Goal: Task Accomplishment & Management: Complete application form

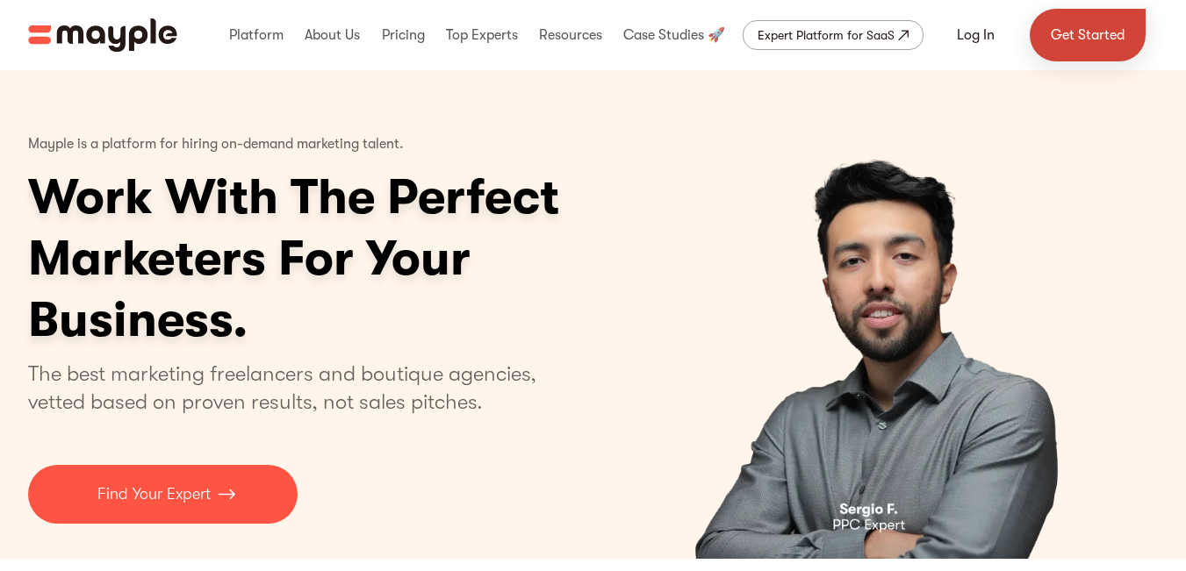
click at [1070, 32] on link "Get Started" at bounding box center [1087, 35] width 116 height 53
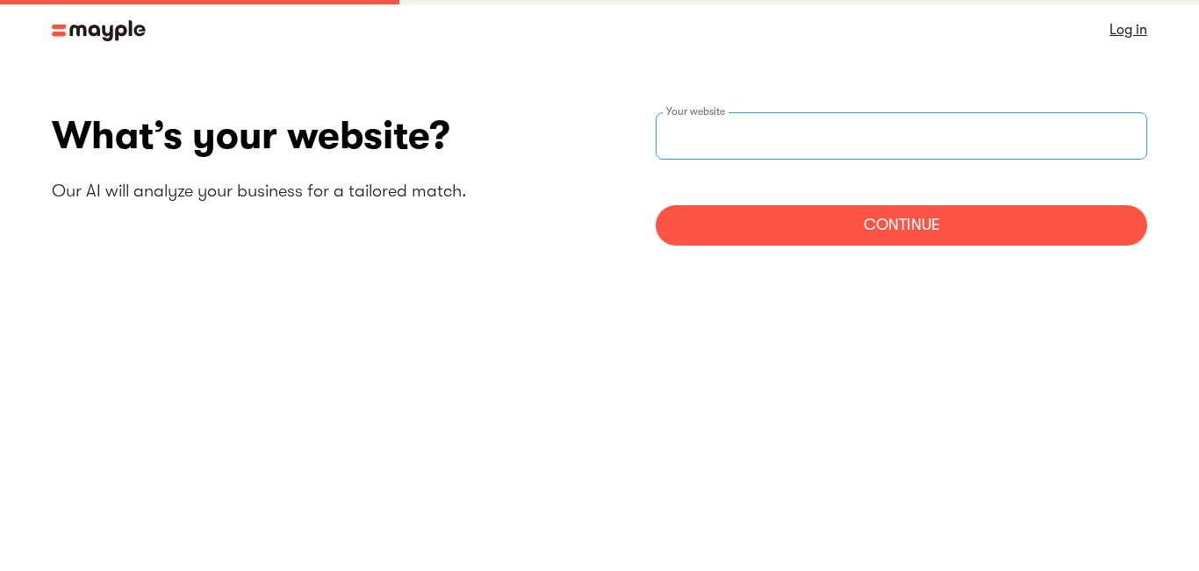
click at [771, 132] on input "text" at bounding box center [901, 135] width 491 height 47
click at [685, 125] on input "websiteStep" at bounding box center [901, 135] width 491 height 47
click at [1122, 21] on link "Log in" at bounding box center [1128, 30] width 38 height 25
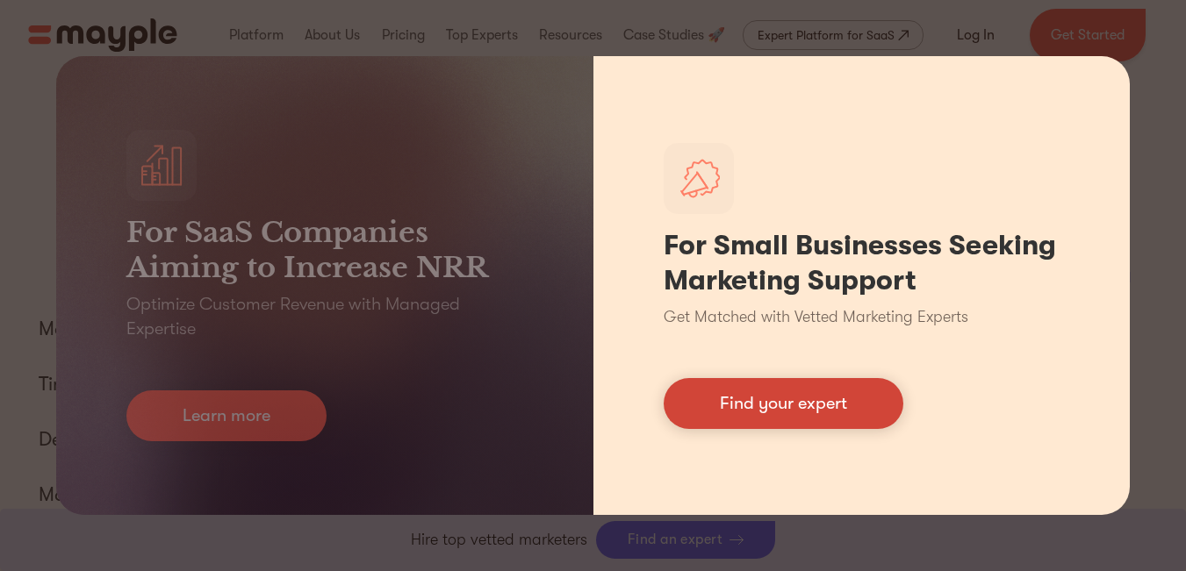
scroll to position [3928, 0]
click at [838, 378] on link "Find your expert" at bounding box center [783, 403] width 240 height 51
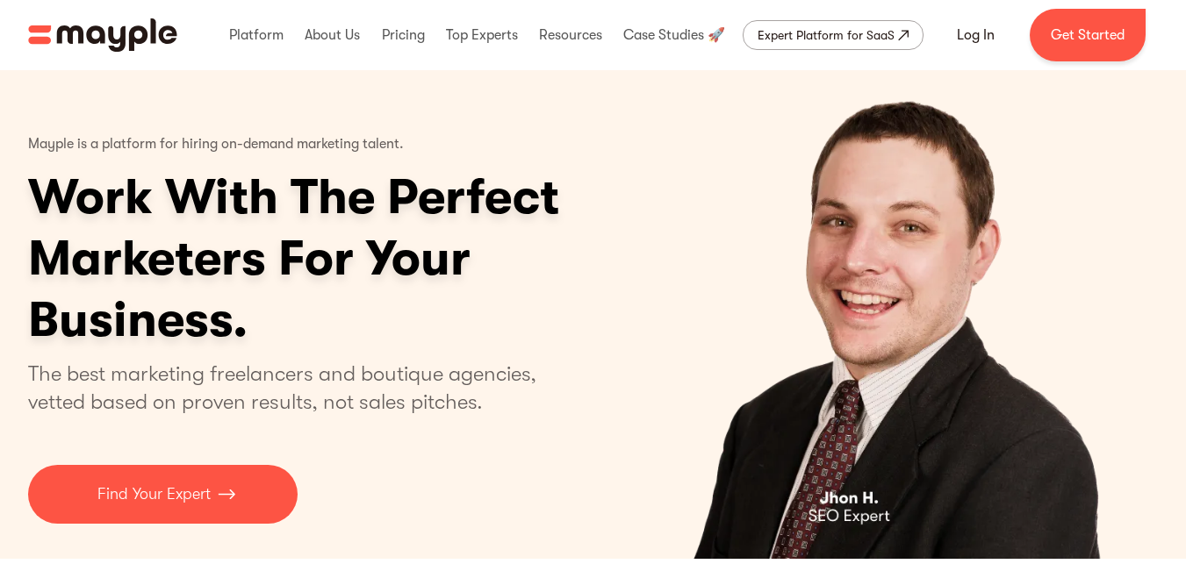
scroll to position [0, 0]
click at [1056, 34] on link "Get Started" at bounding box center [1087, 35] width 116 height 53
